Goal: Information Seeking & Learning: Learn about a topic

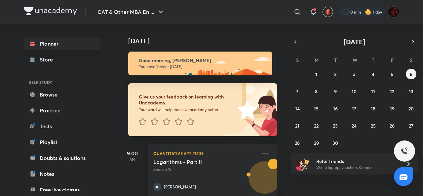
scroll to position [12, 0]
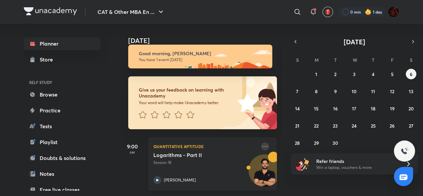
click at [261, 142] on icon at bounding box center [265, 146] width 8 height 8
click at [289, 64] on div "[DATE] Good morning, [PERSON_NAME] You have 1 event [DATE] Give us your feedbac…" at bounding box center [270, 110] width 302 height 172
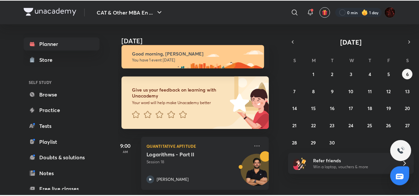
scroll to position [12, 7]
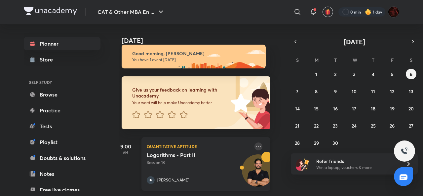
click at [254, 142] on icon at bounding box center [258, 146] width 8 height 8
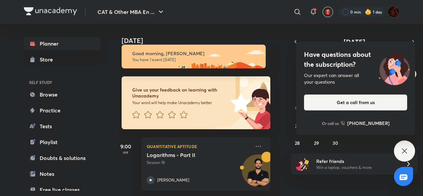
click at [405, 151] on icon at bounding box center [403, 150] width 5 height 5
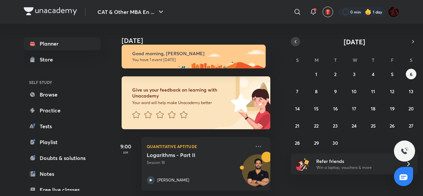
click at [294, 43] on icon "button" at bounding box center [294, 42] width 5 height 6
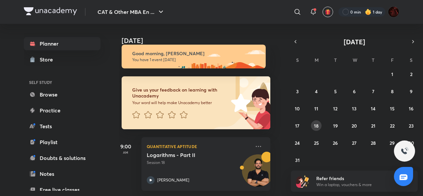
click at [315, 126] on abbr "18" at bounding box center [316, 125] width 5 height 6
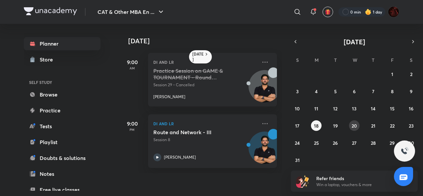
click at [352, 127] on abbr "20" at bounding box center [353, 125] width 5 height 6
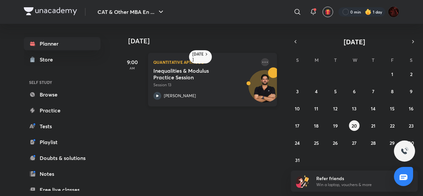
click at [262, 59] on icon at bounding box center [265, 62] width 8 height 8
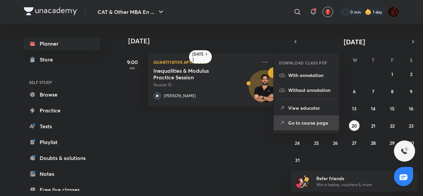
click at [293, 121] on p "Go to course page" at bounding box center [311, 122] width 46 height 7
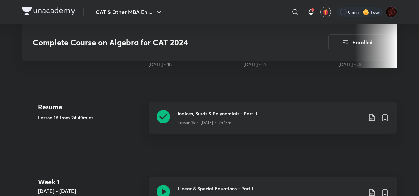
scroll to position [268, 0]
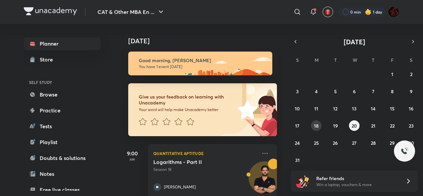
click at [311, 124] on button "18" at bounding box center [316, 125] width 11 height 11
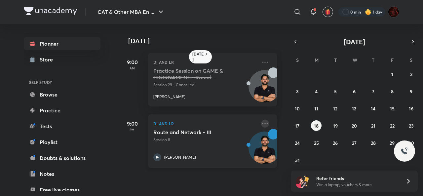
click at [261, 123] on icon at bounding box center [265, 123] width 8 height 8
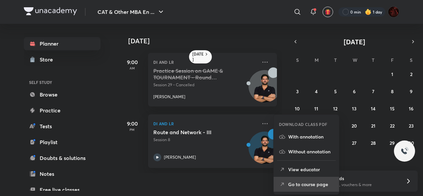
click at [300, 184] on p "Go to course page" at bounding box center [311, 184] width 46 height 7
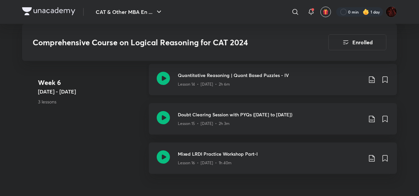
scroll to position [1083, 0]
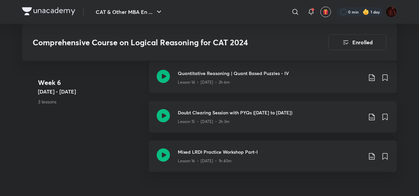
click at [205, 77] on div "Lesson 14 • [DATE] • 2h 6m" at bounding box center [270, 81] width 185 height 9
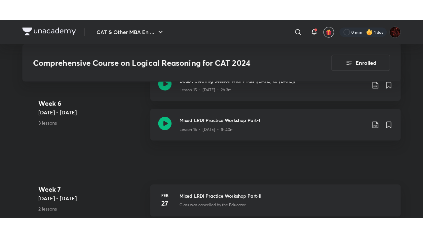
scroll to position [1125, 0]
